Goal: Navigation & Orientation: Find specific page/section

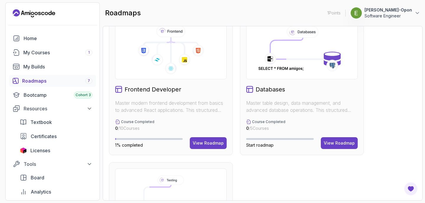
scroll to position [313, 0]
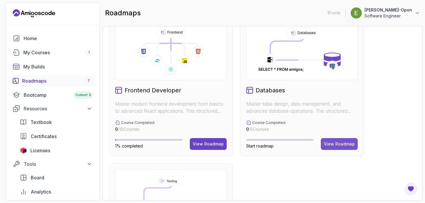
click at [335, 143] on div "View Roadmap" at bounding box center [338, 144] width 31 height 6
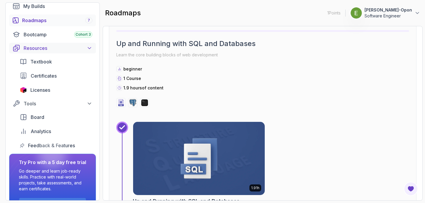
scroll to position [63, 0]
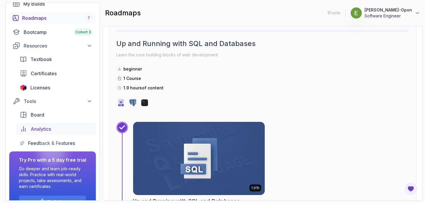
click at [52, 124] on link "Analytics" at bounding box center [56, 129] width 80 height 12
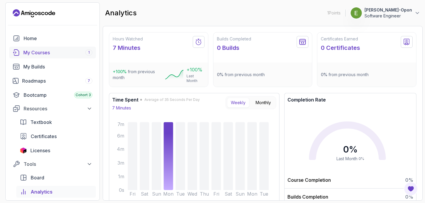
click at [81, 50] on div "My Courses 1" at bounding box center [57, 52] width 69 height 7
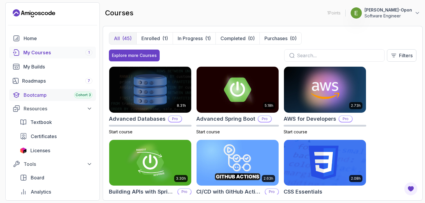
click at [41, 97] on div "Bootcamp Cohort 3" at bounding box center [58, 94] width 69 height 7
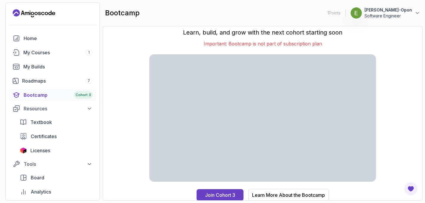
scroll to position [6, 0]
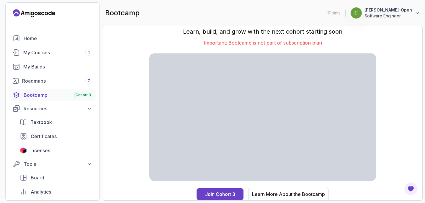
click at [261, 193] on div "Learn More About the Bootcamp" at bounding box center [288, 193] width 73 height 7
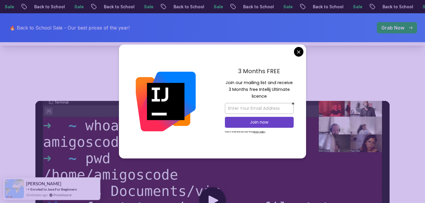
scroll to position [258, 0]
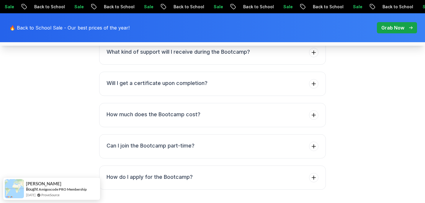
scroll to position [2379, 0]
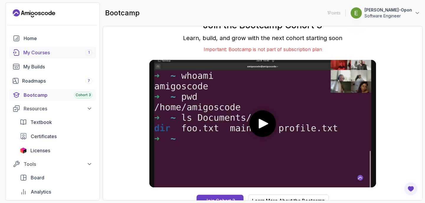
click at [52, 58] on link "My Courses 1" at bounding box center [52, 53] width 87 height 12
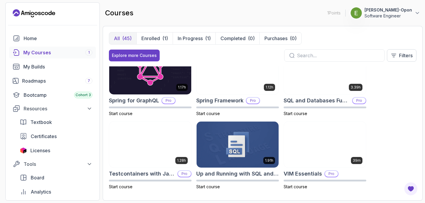
scroll to position [969, 0]
